Goal: Complete application form

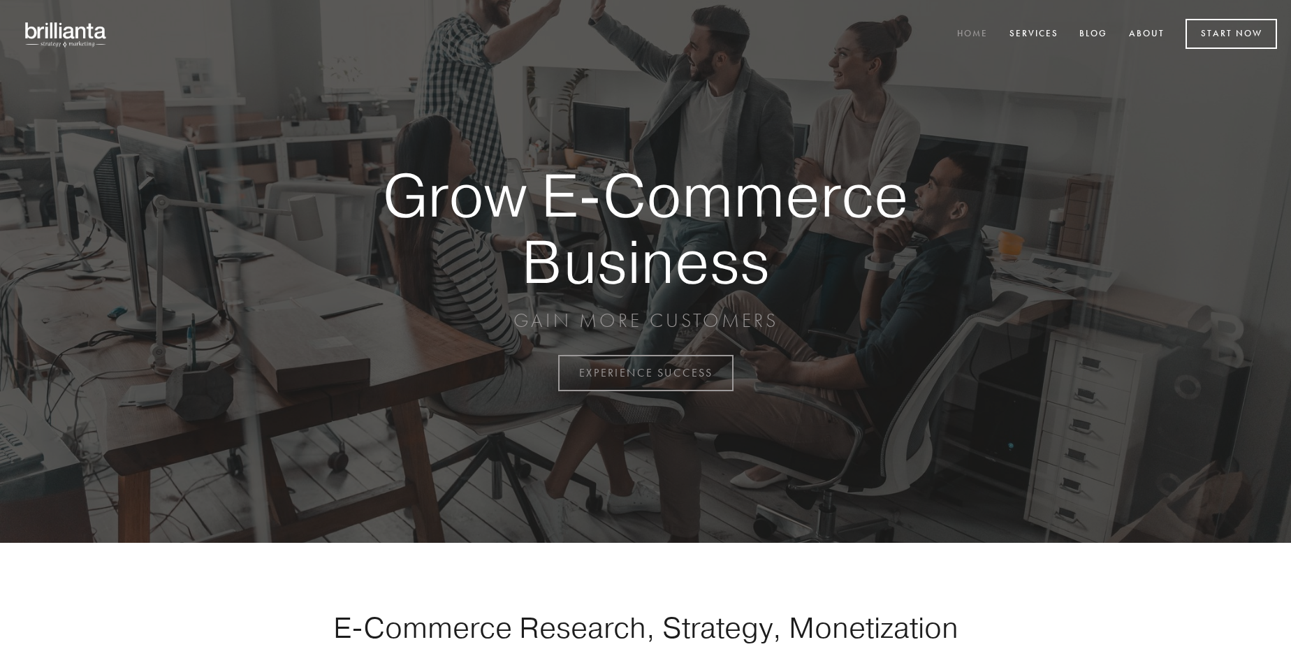
scroll to position [3662, 0]
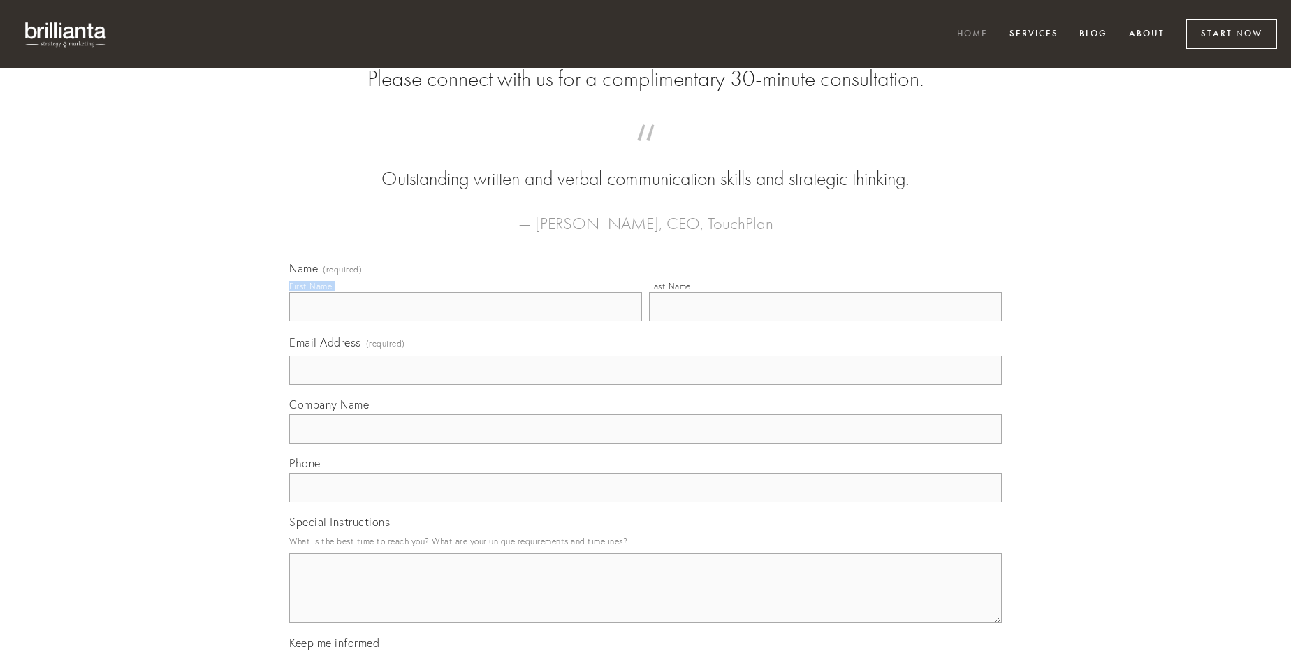
type input "[PERSON_NAME]"
click at [825, 321] on input "Last Name" at bounding box center [825, 306] width 353 height 29
type input "[PERSON_NAME]"
click at [646, 385] on input "Email Address (required)" at bounding box center [645, 370] width 713 height 29
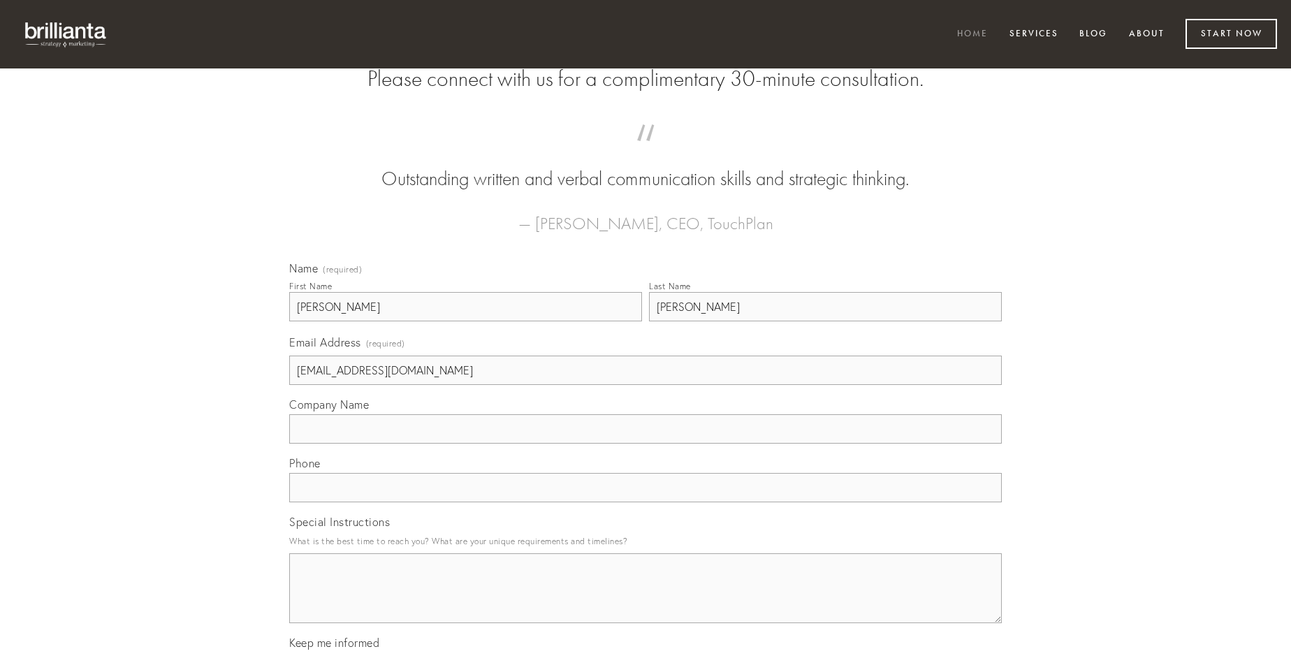
type input "[EMAIL_ADDRESS][DOMAIN_NAME]"
click at [646, 444] on input "Company Name" at bounding box center [645, 428] width 713 height 29
type input "adiuvo"
click at [646, 502] on input "text" at bounding box center [645, 487] width 713 height 29
click at [646, 601] on textarea "Special Instructions" at bounding box center [645, 588] width 713 height 70
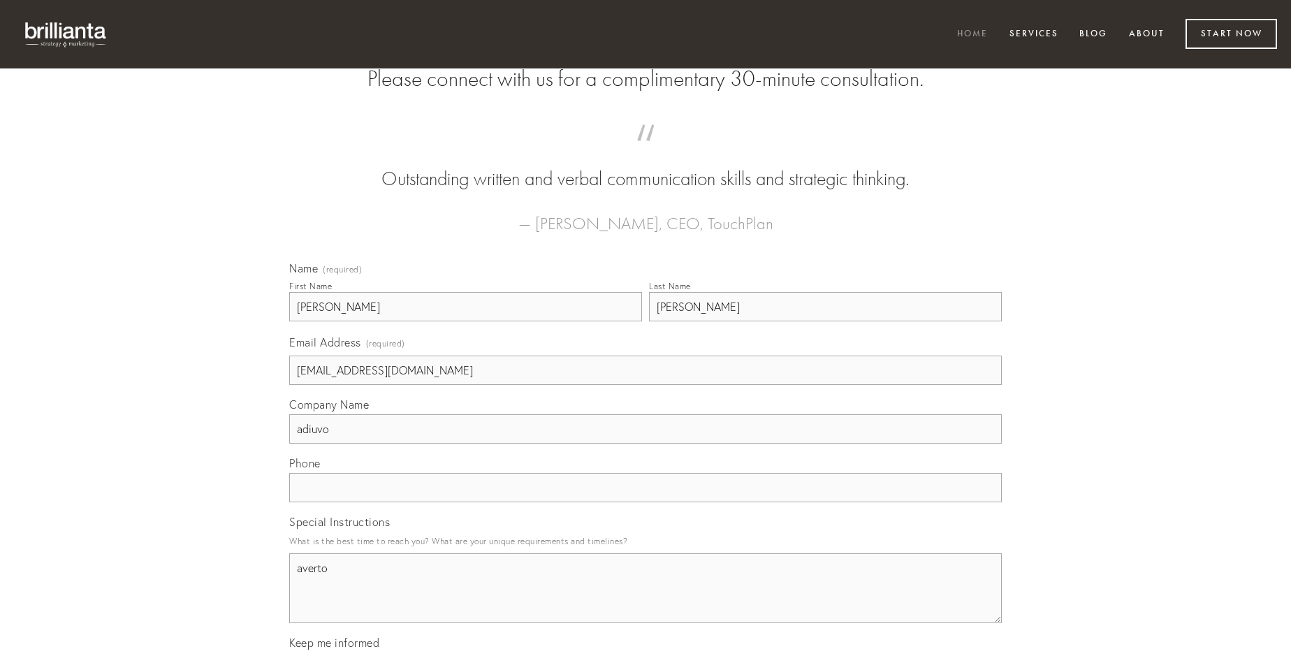
type textarea "averto"
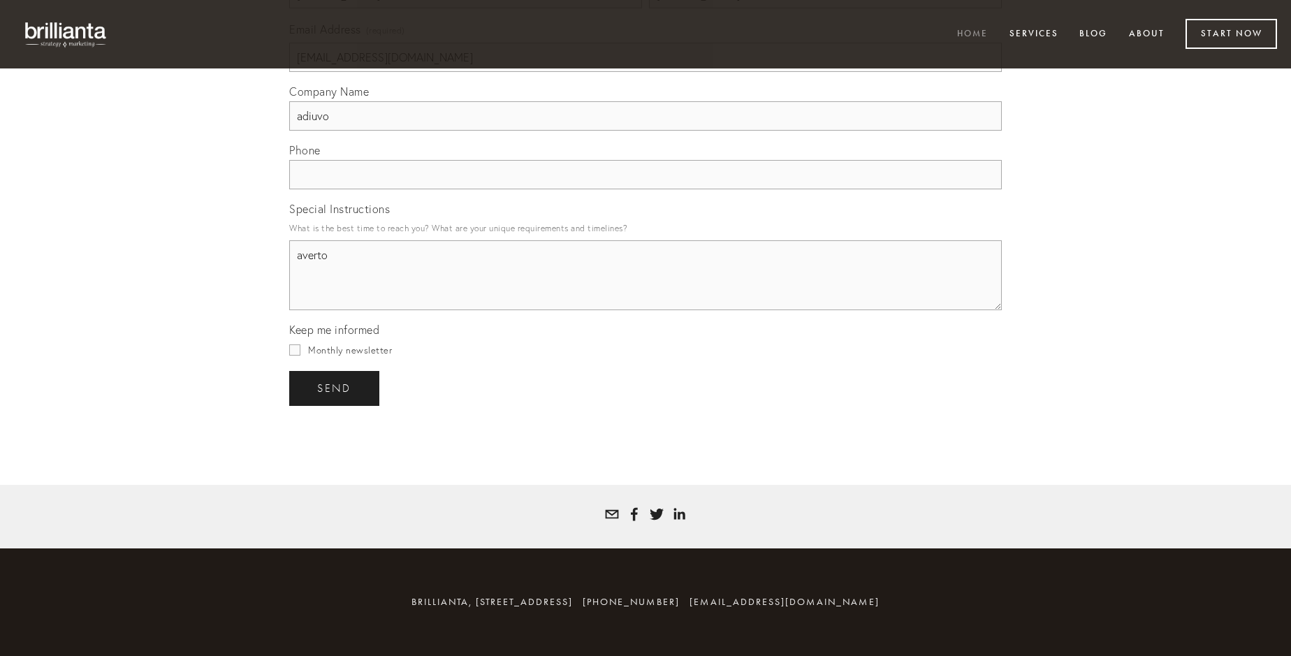
click at [335, 388] on span "send" at bounding box center [334, 388] width 34 height 13
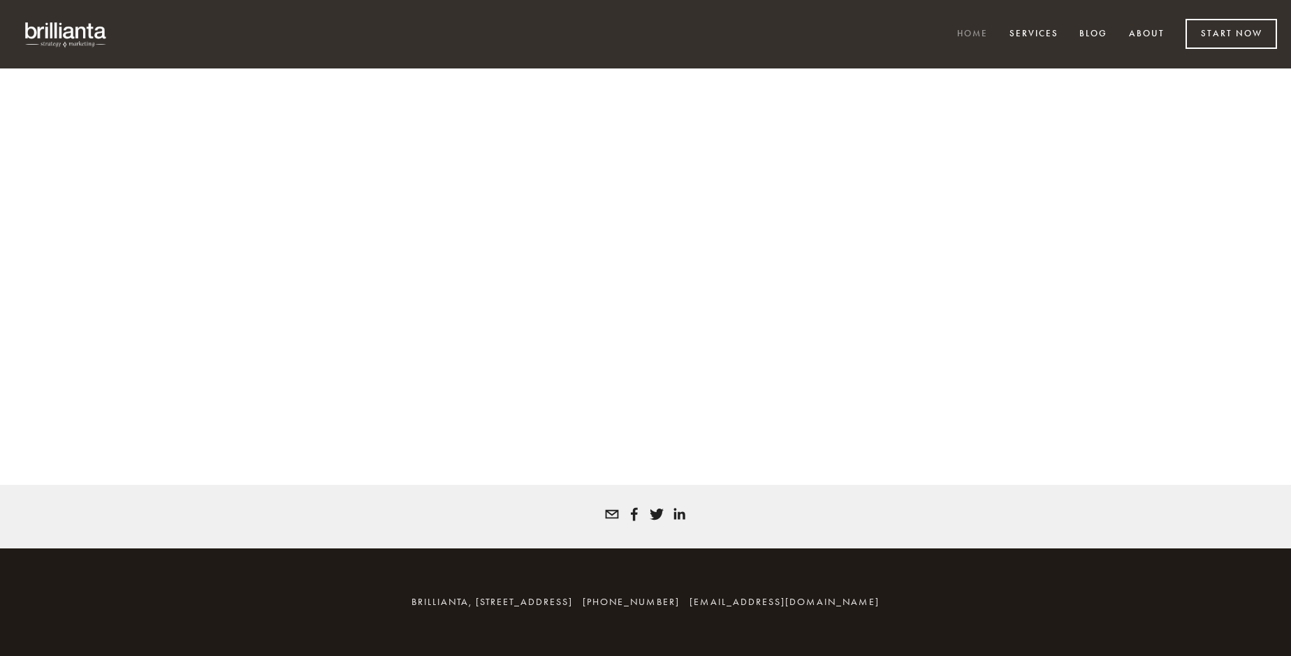
scroll to position [3643, 0]
